Goal: Information Seeking & Learning: Learn about a topic

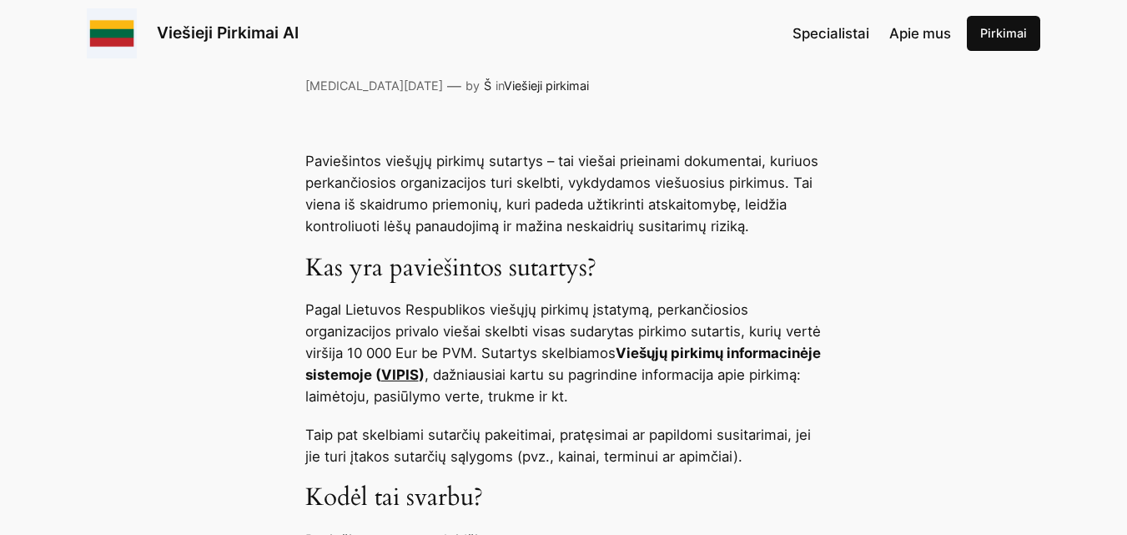
scroll to position [584, 0]
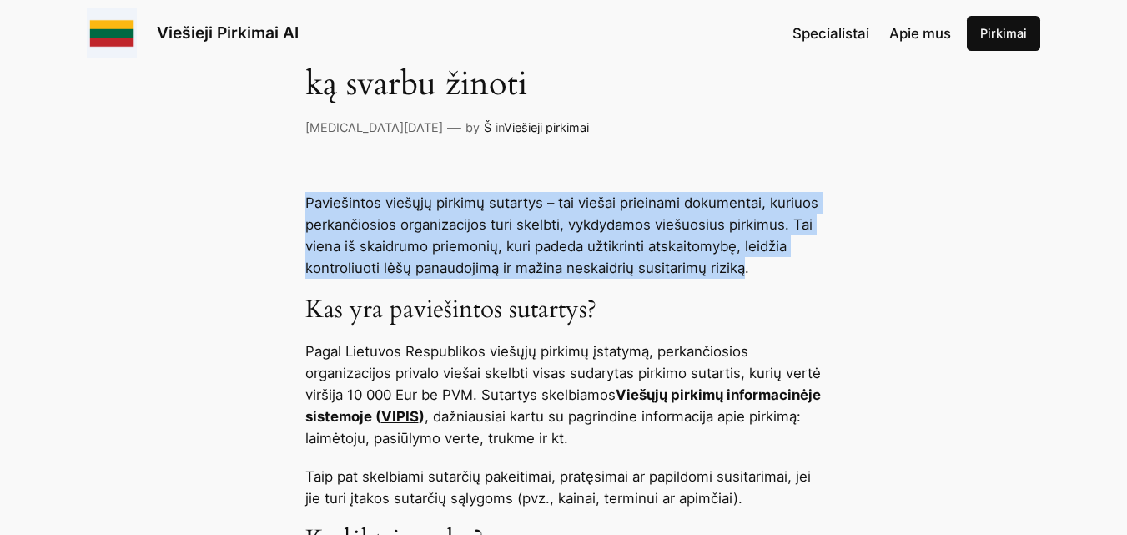
drag, startPoint x: 305, startPoint y: 200, endPoint x: 742, endPoint y: 265, distance: 441.9
click at [742, 265] on p "Paviešintos viešųjų pirkimų sutartys – tai viešai prieinami dokumentai, kuriuos…" at bounding box center [563, 235] width 517 height 87
copy p "Paviešintos viešųjų pirkimų sutartys – tai viešai prieinami dokumentai, kuriuos…"
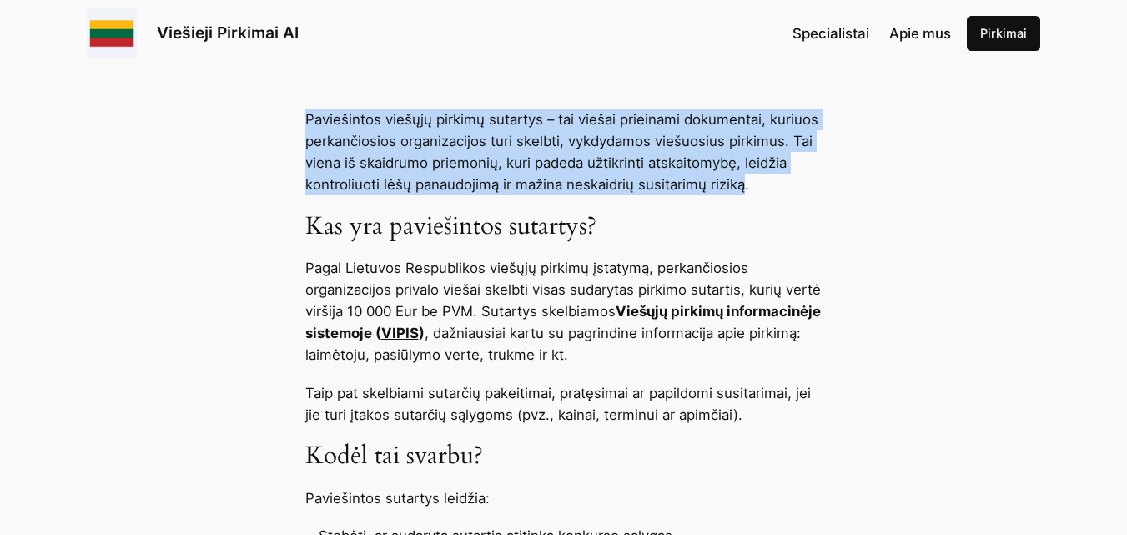
scroll to position [751, 0]
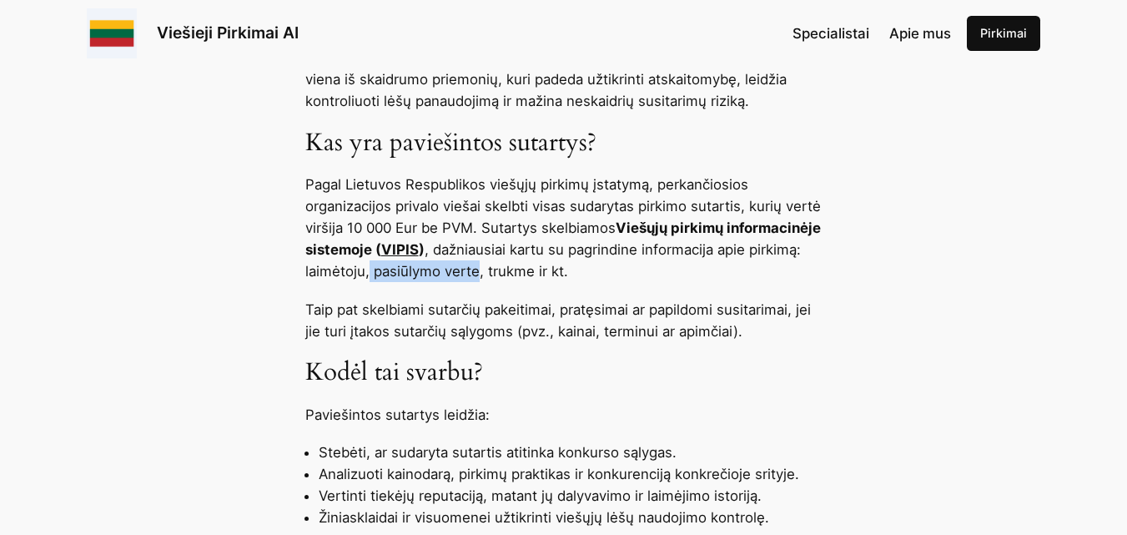
drag, startPoint x: 463, startPoint y: 273, endPoint x: 566, endPoint y: 272, distance: 102.6
click at [566, 272] on p "Pagal Lietuvos Respublikos viešųjų pirkimų įstatymą, perkančiosios organizacijo…" at bounding box center [563, 228] width 517 height 108
copy p "pasiūlymo verte"
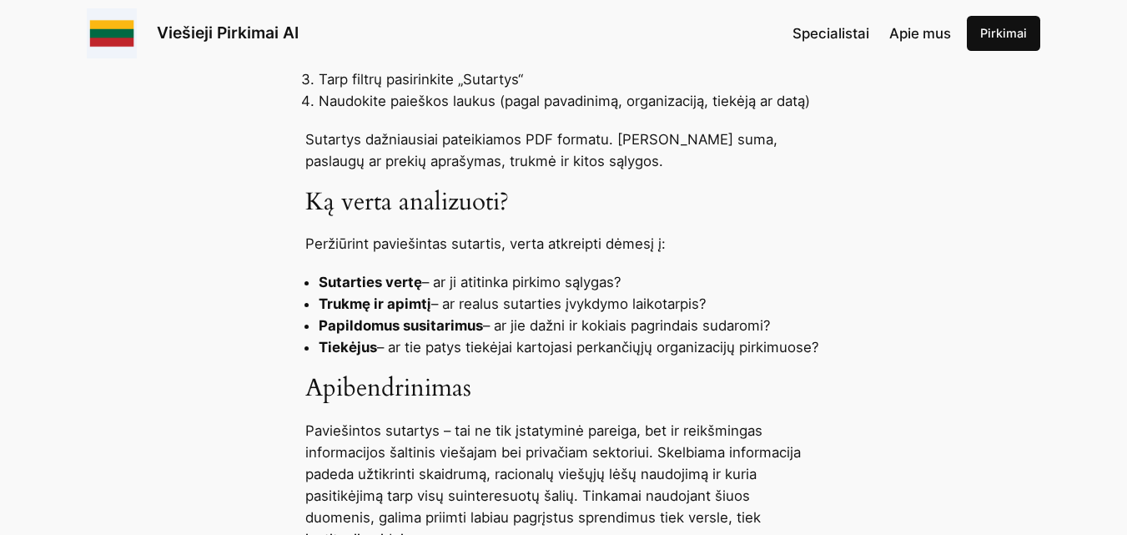
scroll to position [1418, 0]
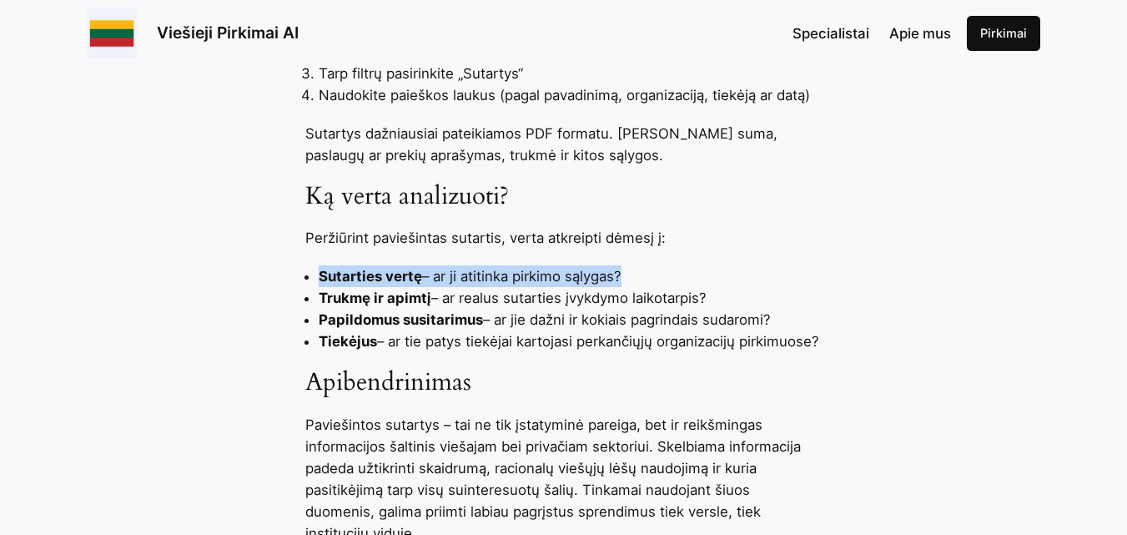
drag, startPoint x: 318, startPoint y: 270, endPoint x: 619, endPoint y: 282, distance: 301.4
click at [619, 282] on li "Sutarties vertę – ar ji atitinka pirkimo sąlygas?" at bounding box center [571, 276] width 504 height 22
drag, startPoint x: 583, startPoint y: 274, endPoint x: 529, endPoint y: 271, distance: 54.3
click at [533, 269] on li "Sutarties vertę – ar ji atitinka pirkimo sąlygas?" at bounding box center [571, 276] width 504 height 22
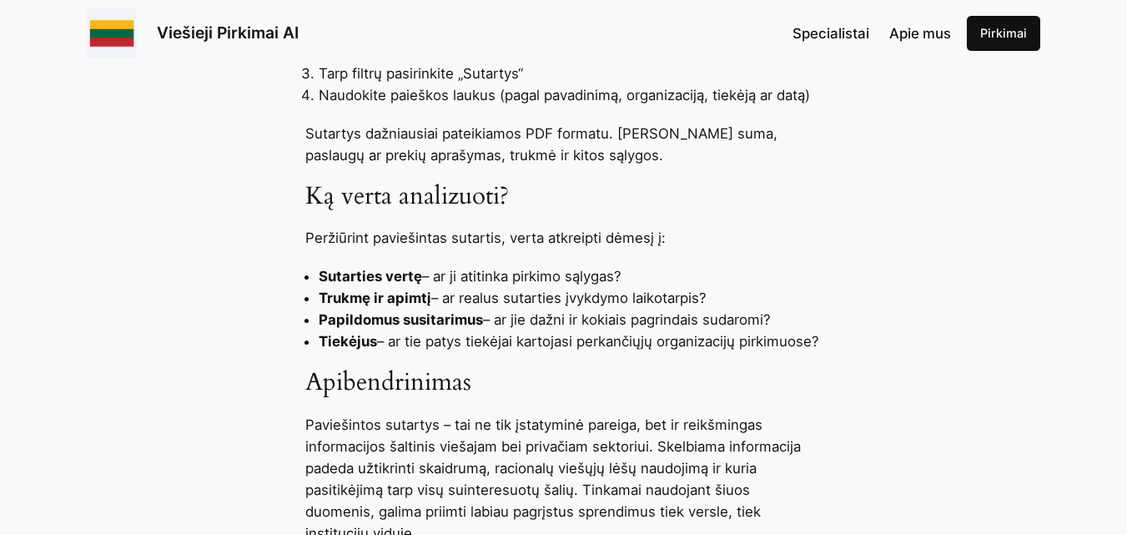
drag, startPoint x: 630, startPoint y: 272, endPoint x: 343, endPoint y: 265, distance: 287.0
click at [324, 265] on li "Sutarties vertę – ar ji atitinka pirkimo sąlygas?" at bounding box center [571, 276] width 504 height 22
drag, startPoint x: 343, startPoint y: 273, endPoint x: 375, endPoint y: 279, distance: 33.1
click at [344, 273] on strong "Sutarties vertę" at bounding box center [370, 276] width 103 height 17
click at [660, 269] on li "Sutarties vertę – ar ji atitinka pirkimo sąlygas?" at bounding box center [571, 276] width 504 height 22
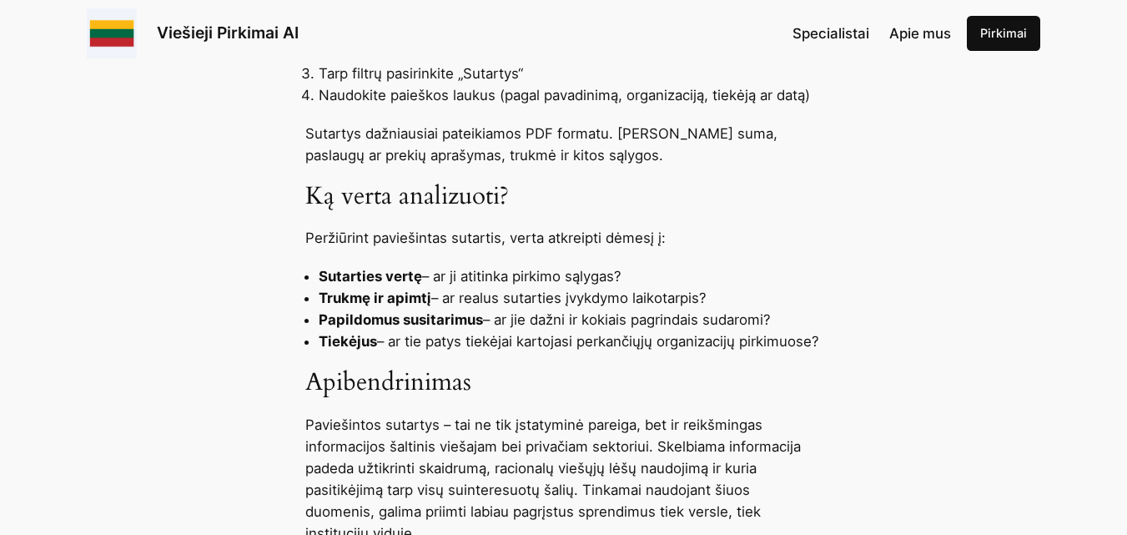
drag, startPoint x: 635, startPoint y: 275, endPoint x: 315, endPoint y: 275, distance: 319.5
click at [315, 275] on ul "Sutarties vertę – ar ji atitinka pirkimo sąlygas? Trukmę ir apimtį – ar realus …" at bounding box center [563, 308] width 517 height 87
copy li "Sutarties vertę – ar ji atitinka pirkimo sąlygas?"
click at [442, 382] on div "Paviešintos viešųjų pirkimų sutartys – tai viešai prieinami dokumentai, kuriuos…" at bounding box center [563, 78] width 1127 height 1440
